Goal: Entertainment & Leisure: Consume media (video, audio)

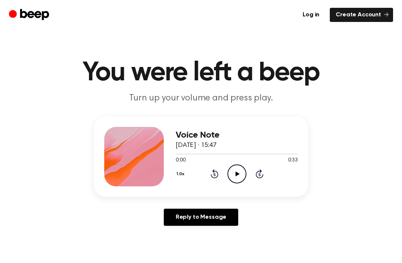
click at [233, 183] on div "Voice Note [DATE] · 15:47 0:00 0:33 Your browser does not support the [object O…" at bounding box center [237, 157] width 122 height 60
click at [240, 186] on div "Voice Note [DATE] · 15:47 0:00 0:33 Your browser does not support the [object O…" at bounding box center [201, 156] width 214 height 80
click at [240, 178] on icon "Play Audio" at bounding box center [236, 173] width 19 height 19
click at [260, 175] on icon "Skip 5 seconds" at bounding box center [259, 174] width 8 height 10
click at [260, 174] on icon at bounding box center [259, 174] width 2 height 3
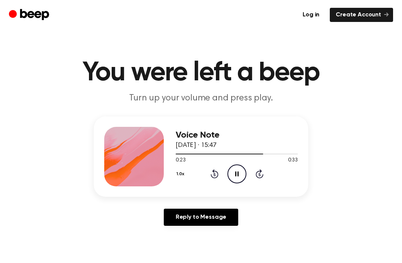
click at [215, 172] on icon "Rewind 5 seconds" at bounding box center [214, 174] width 8 height 10
click at [214, 176] on icon "Rewind 5 seconds" at bounding box center [214, 174] width 8 height 10
click at [215, 176] on icon "Rewind 5 seconds" at bounding box center [214, 174] width 8 height 10
click at [214, 176] on icon at bounding box center [214, 174] width 2 height 3
click at [217, 174] on icon at bounding box center [215, 173] width 8 height 9
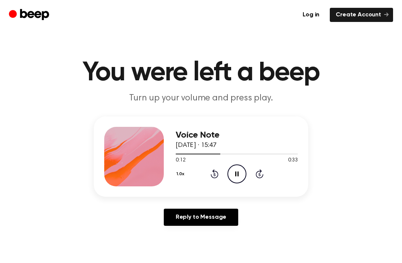
click at [217, 173] on icon "Rewind 5 seconds" at bounding box center [214, 174] width 8 height 10
click at [263, 176] on icon at bounding box center [260, 173] width 8 height 9
click at [257, 178] on icon "Skip 5 seconds" at bounding box center [259, 174] width 8 height 10
click at [265, 176] on div "1.0x Rewind 5 seconds Pause Audio Skip 5 seconds" at bounding box center [237, 173] width 122 height 19
